Goal: Find specific page/section: Find specific page/section

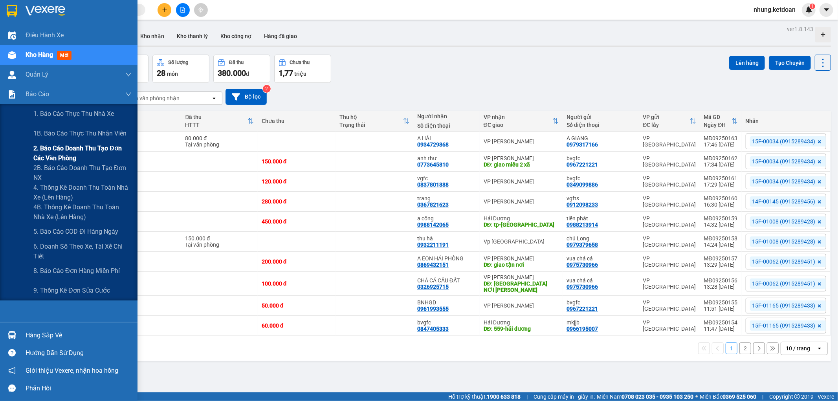
click at [69, 147] on span "2. Báo cáo doanh thu tạo đơn các văn phòng" at bounding box center [82, 153] width 98 height 20
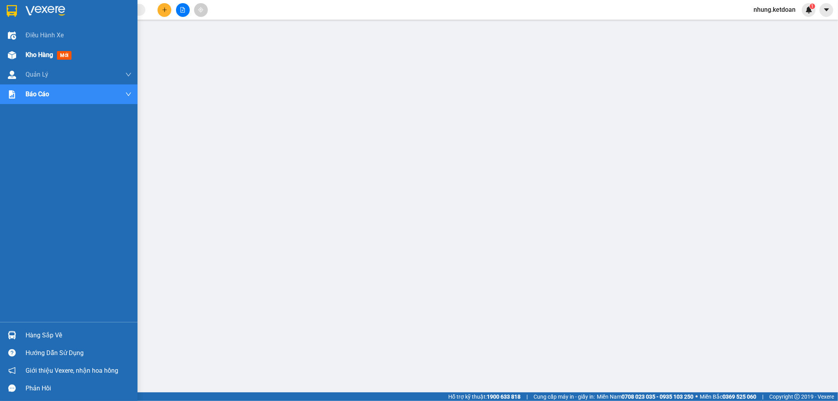
click at [33, 51] on span "Kho hàng" at bounding box center [40, 54] width 28 height 7
